Goal: Task Accomplishment & Management: Use online tool/utility

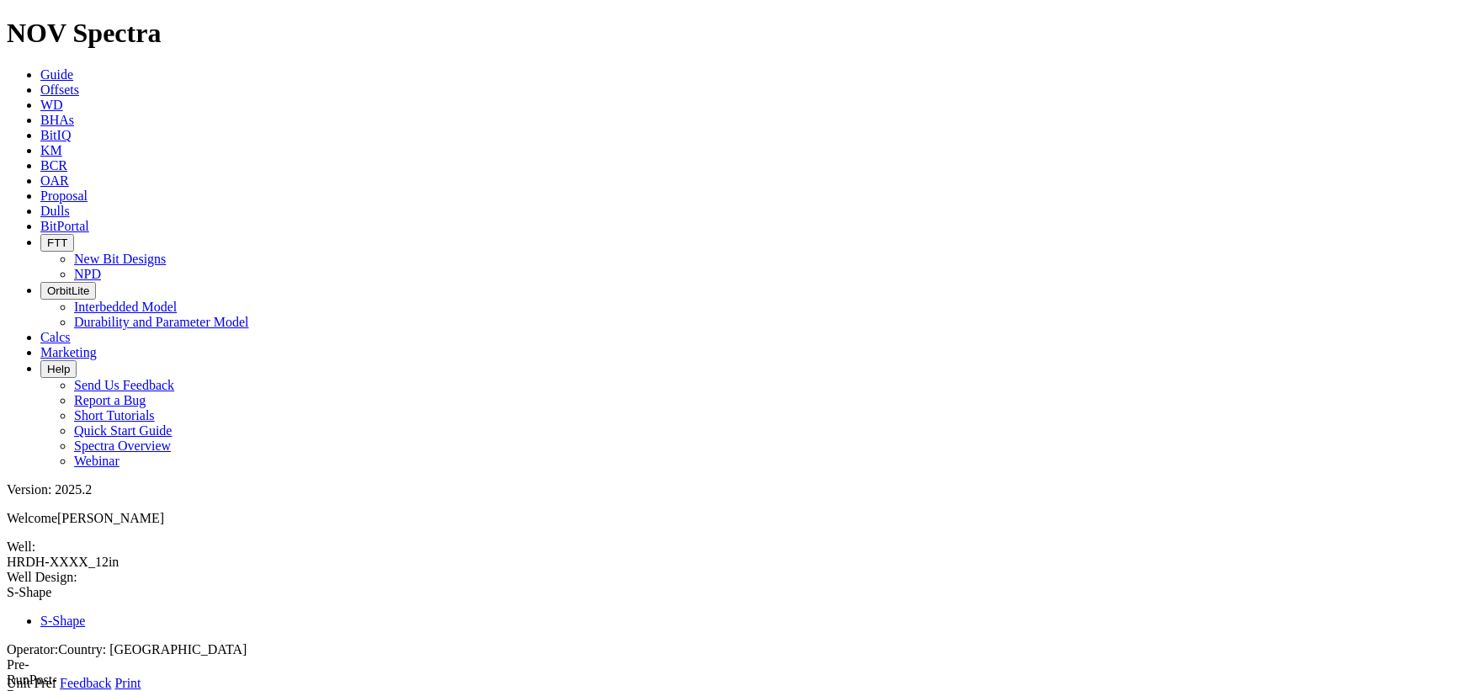
type input "2"
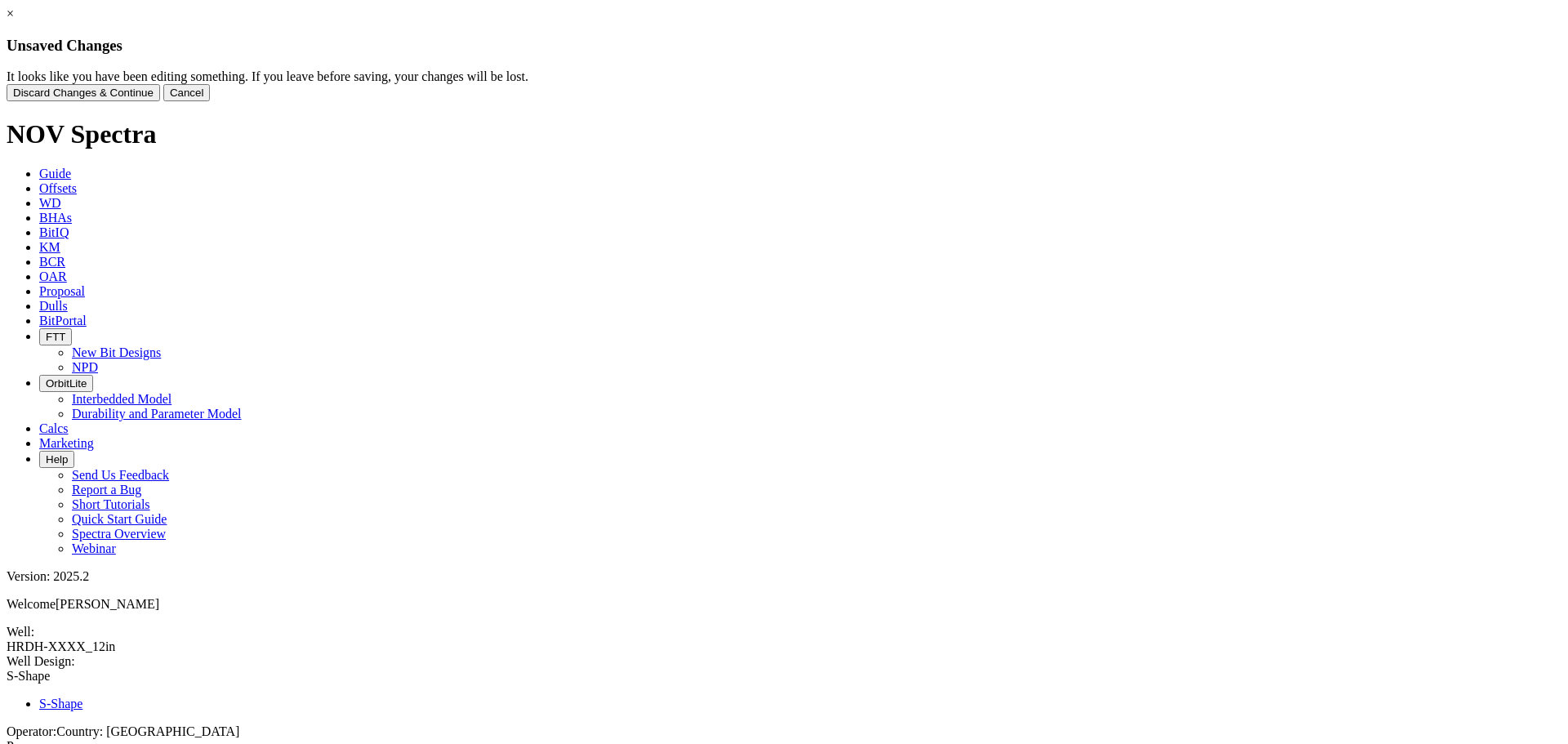
click at [160, 101] on button "Discard Changes & Continue" at bounding box center [83, 93] width 153 height 17
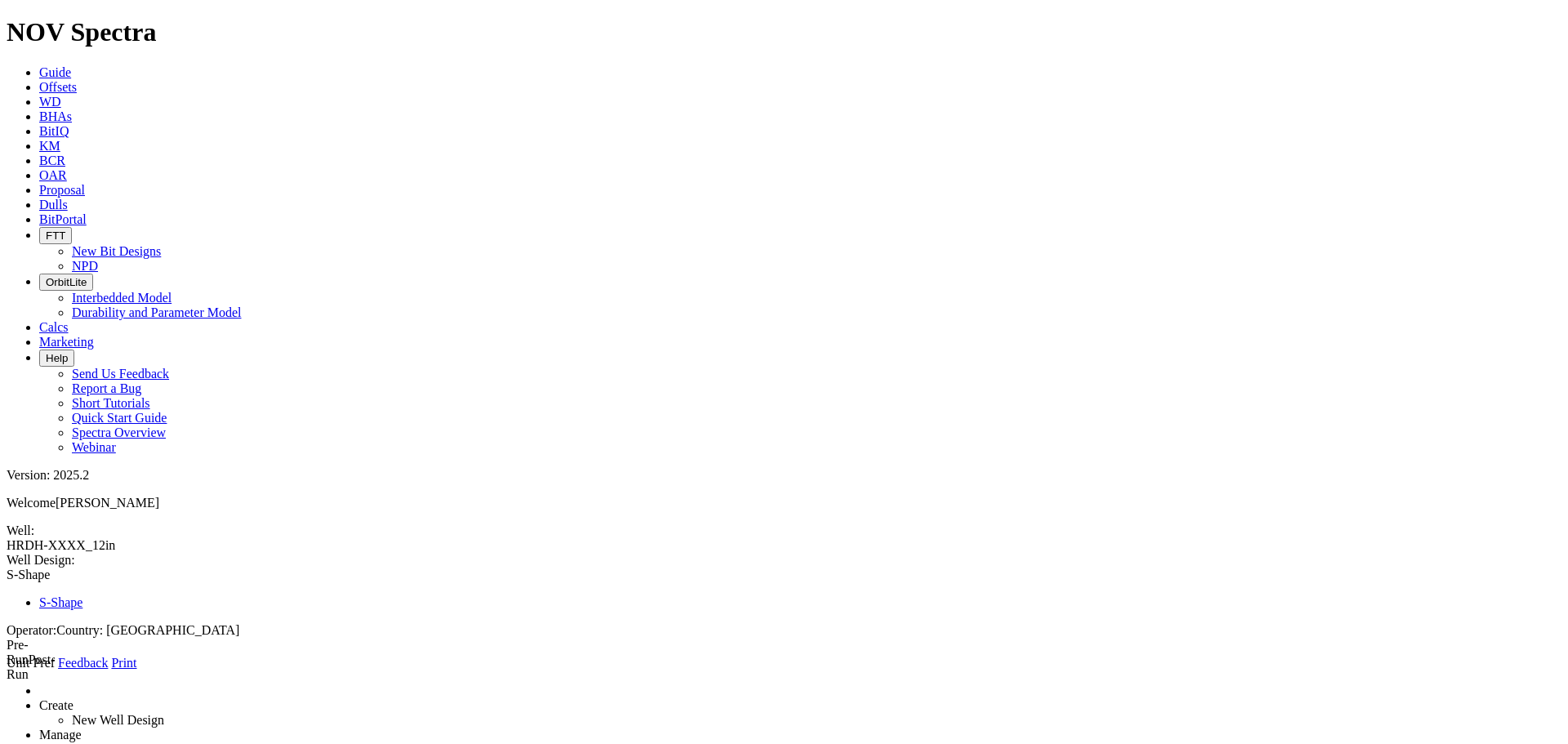
type input "5910"
type input "2.48"
type input "276"
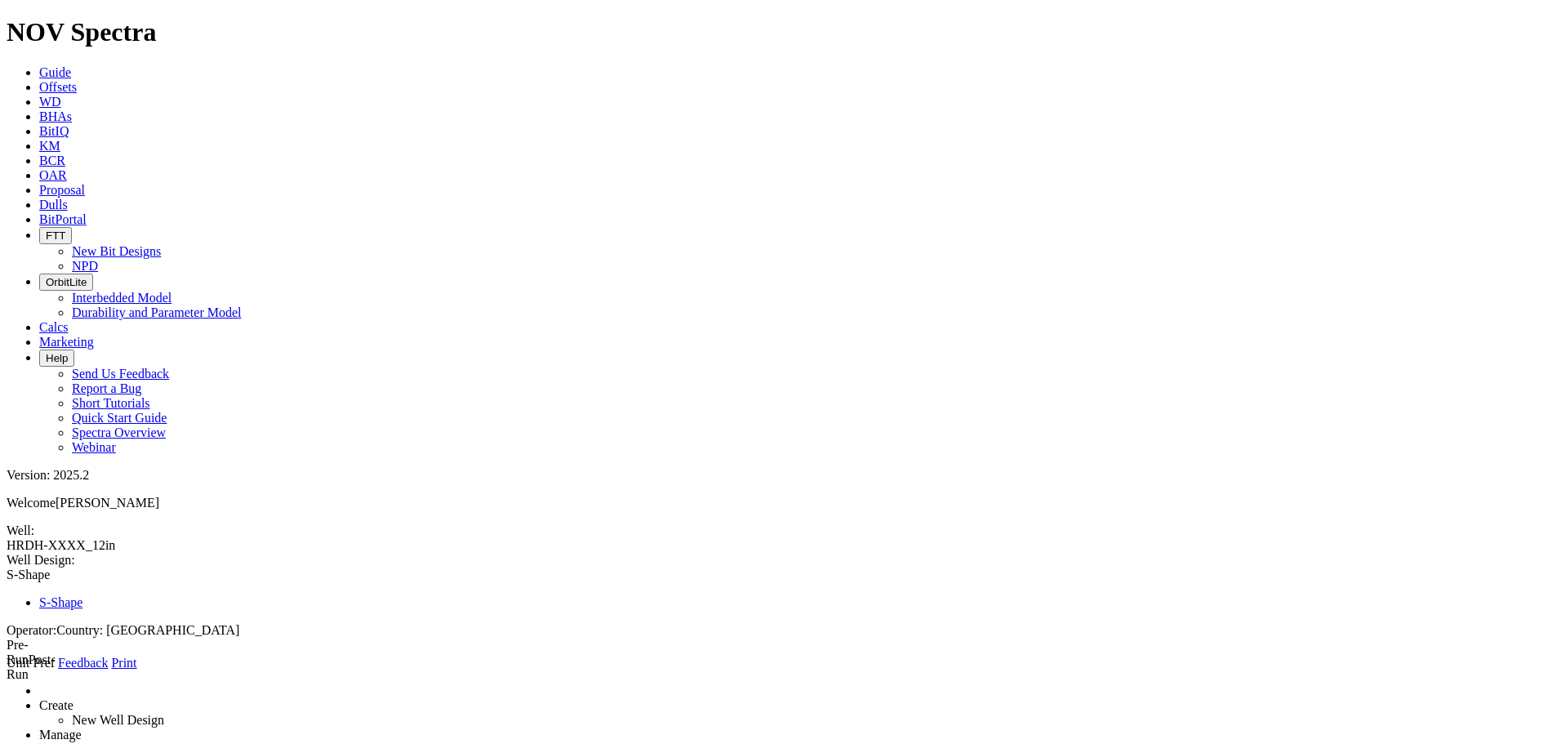
type input "5910"
